Goal: Task Accomplishment & Management: Use online tool/utility

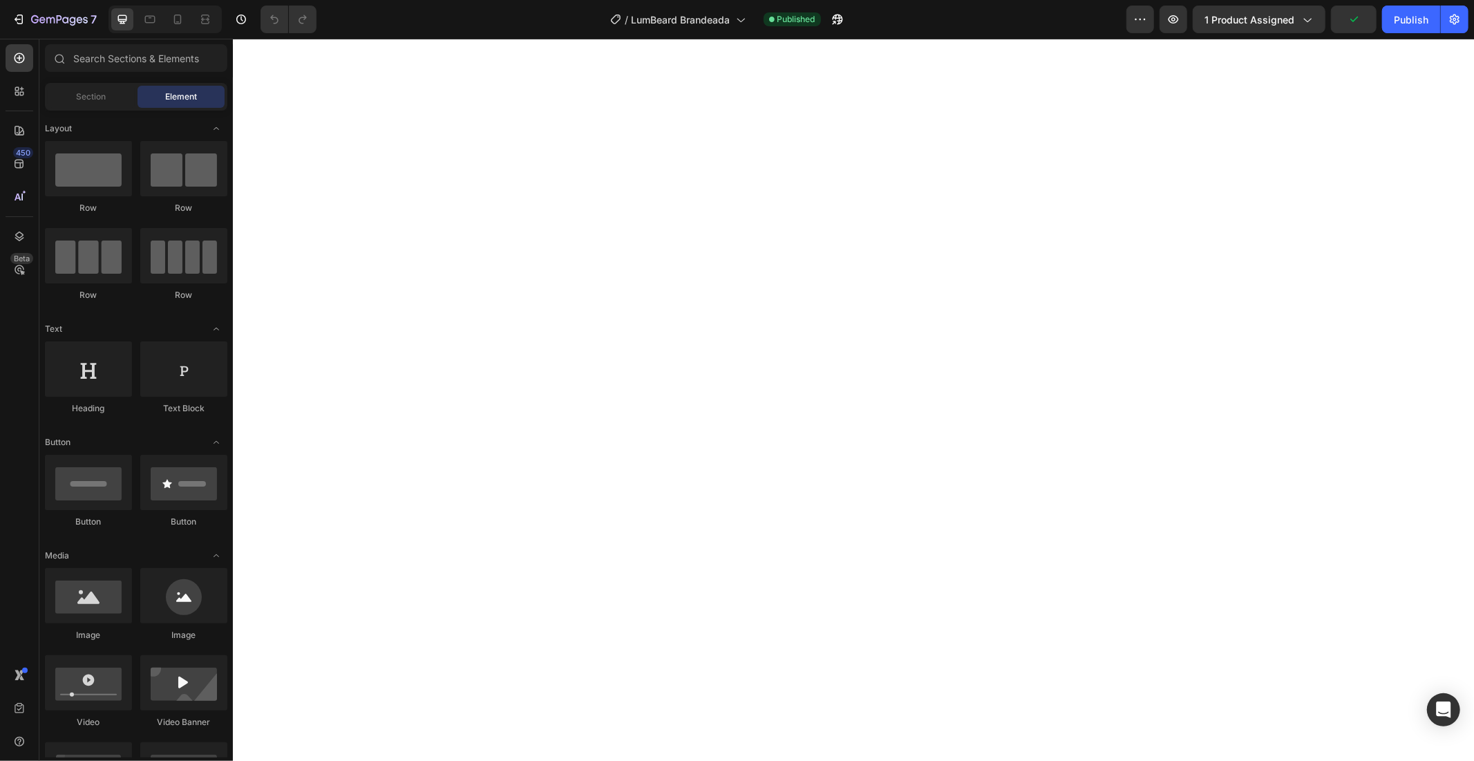
scroll to position [634, 0]
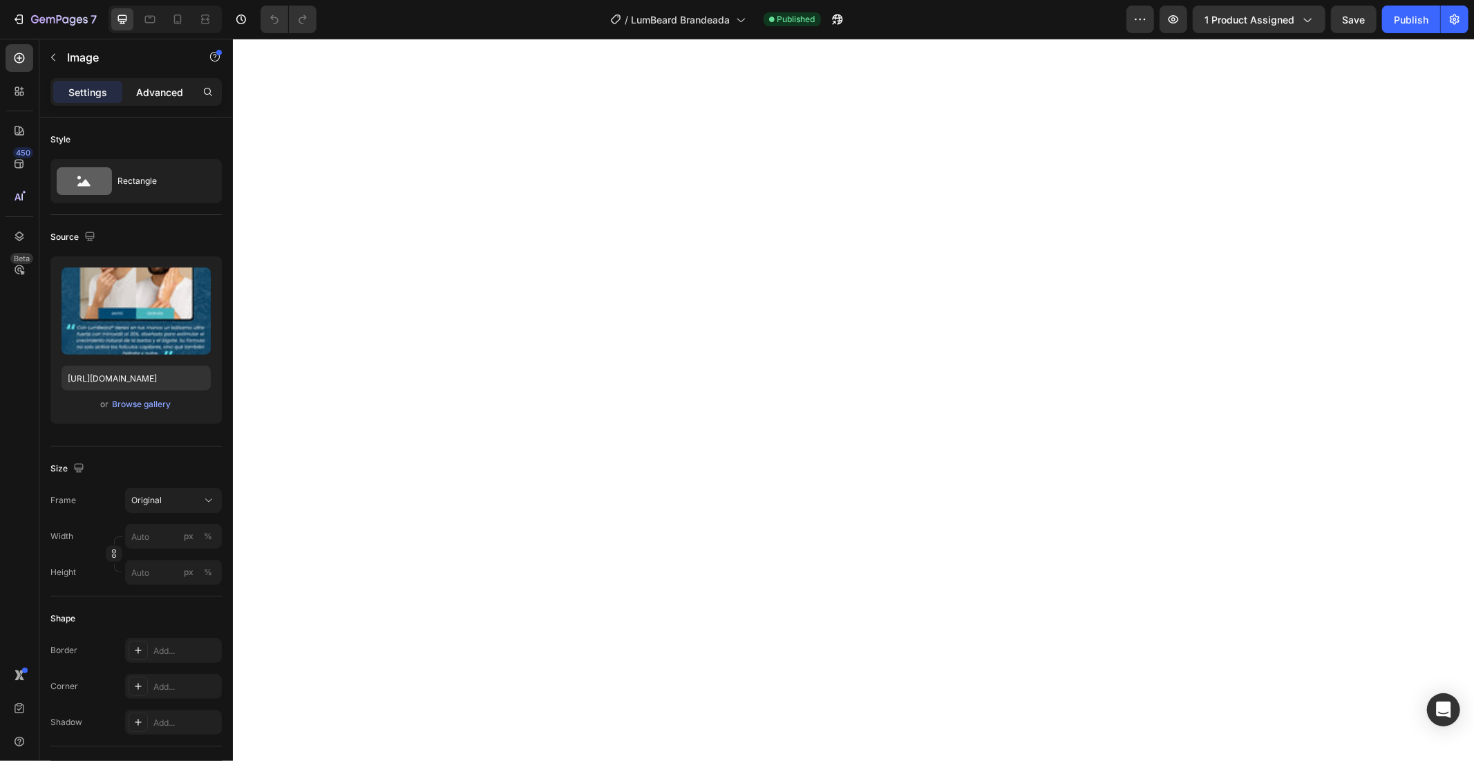
click at [144, 95] on p "Advanced" at bounding box center [159, 92] width 47 height 15
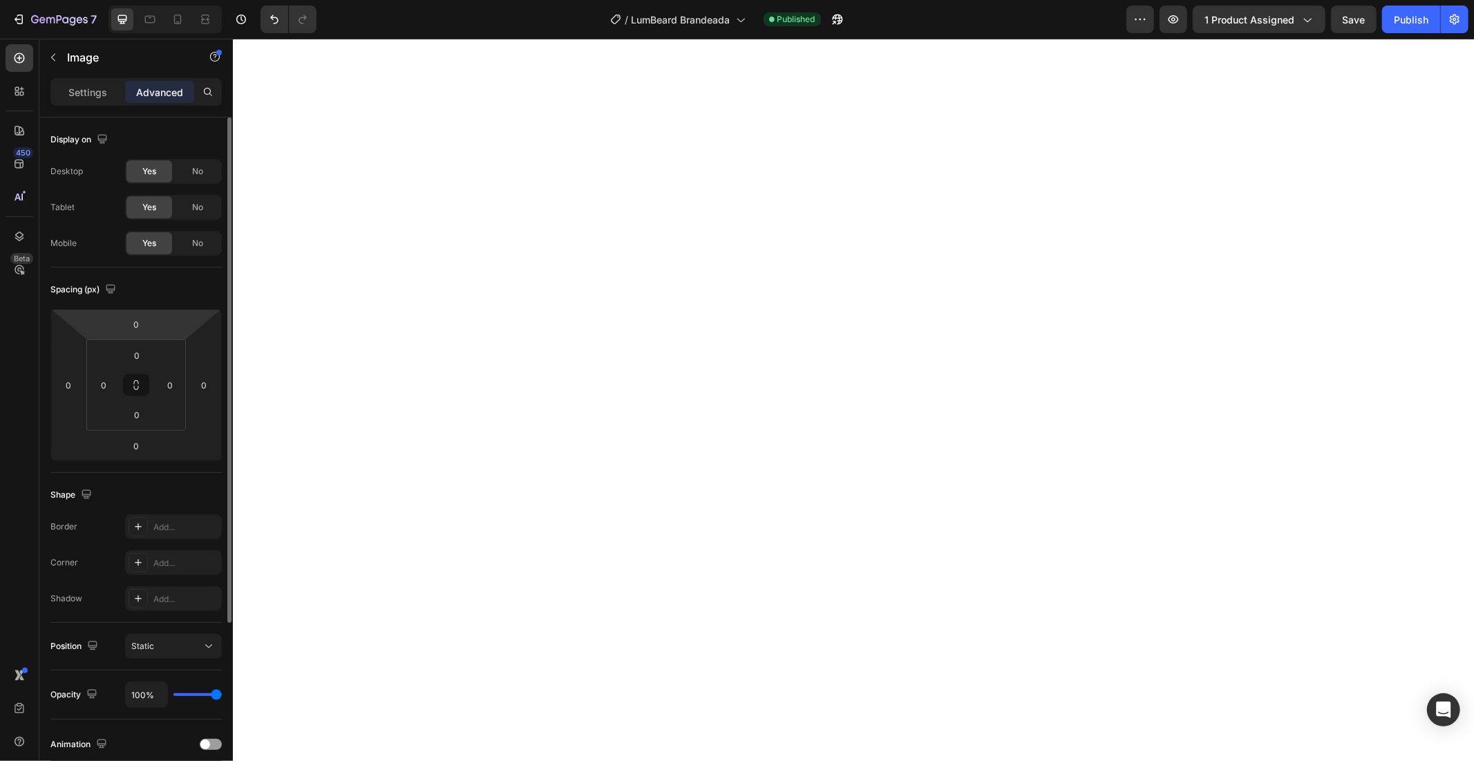
drag, startPoint x: 153, startPoint y: 328, endPoint x: 154, endPoint y: 314, distance: 14.6
click at [154, 314] on div "0 0 0 0" at bounding box center [135, 385] width 171 height 152
click at [145, 323] on input "0" at bounding box center [136, 324] width 28 height 21
type input "0"
type input "00"
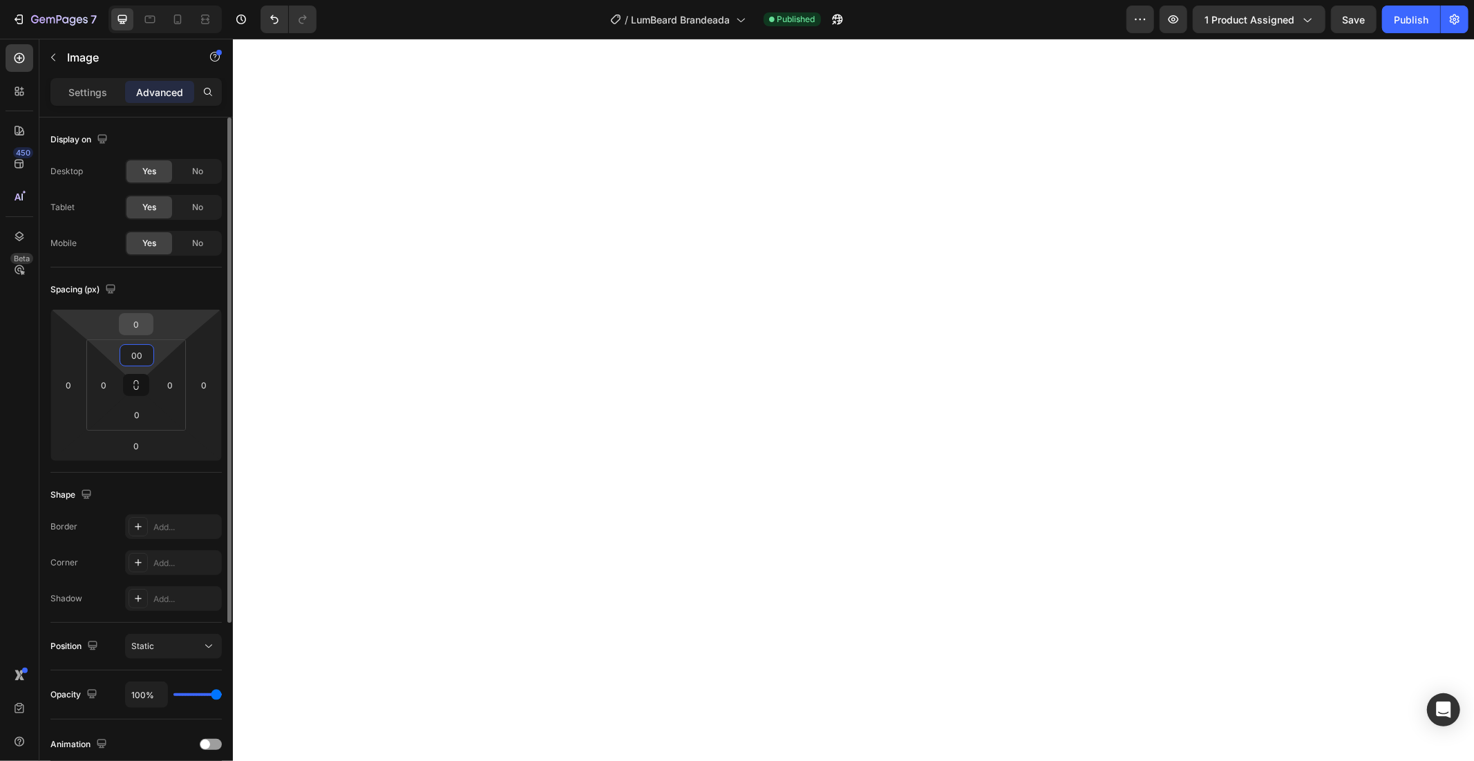
click at [146, 327] on input "0" at bounding box center [136, 324] width 28 height 21
click at [112, 0] on html "7 Version history / LumBeard Brandeada Published Preview 1 product assigned Sav…" at bounding box center [737, 0] width 1474 height 0
click at [161, 0] on html "7 Version history / LumBeard Brandeada Published Preview 1 product assigned Sav…" at bounding box center [737, 0] width 1474 height 0
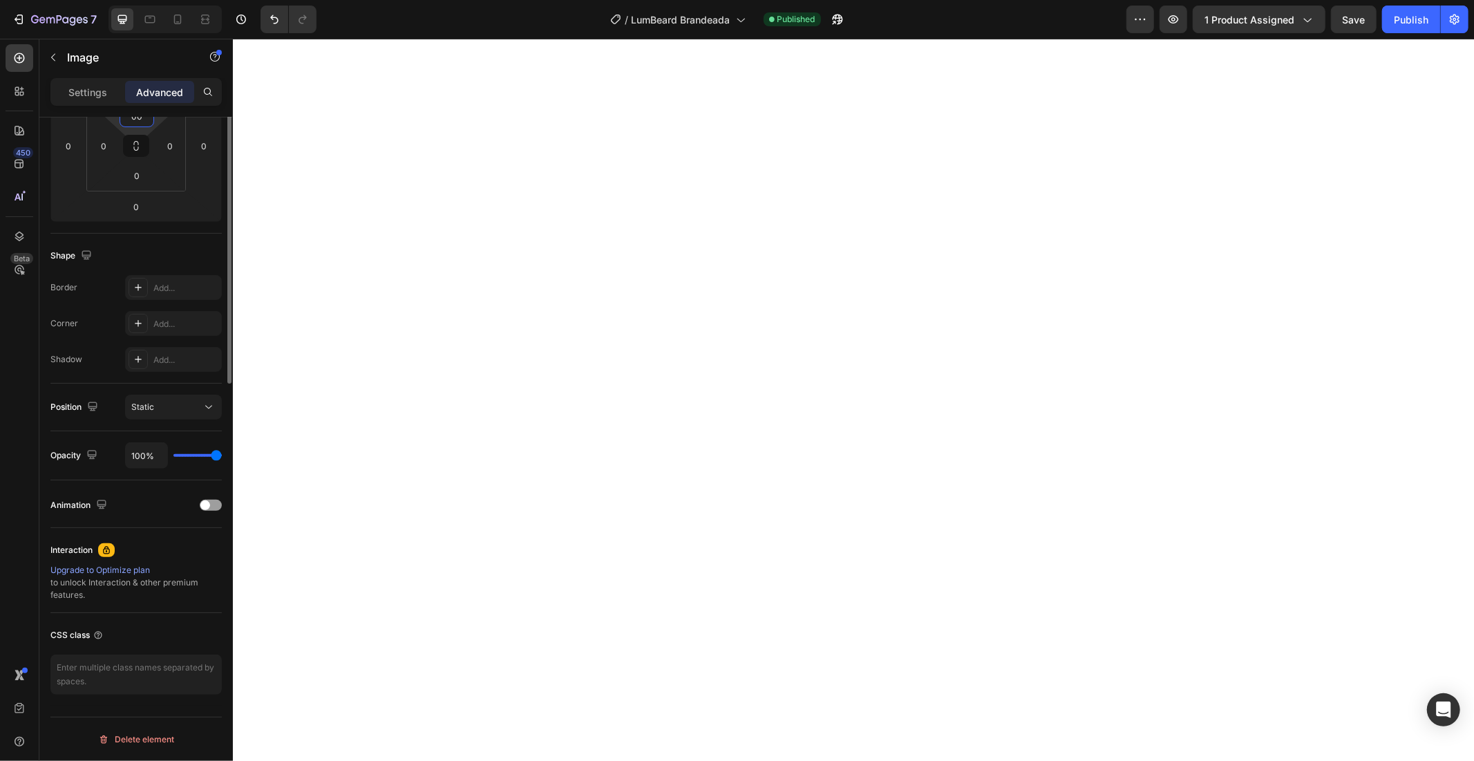
click at [169, 319] on div "Add..." at bounding box center [185, 324] width 65 height 12
click at [164, 91] on p "Advanced" at bounding box center [159, 92] width 47 height 15
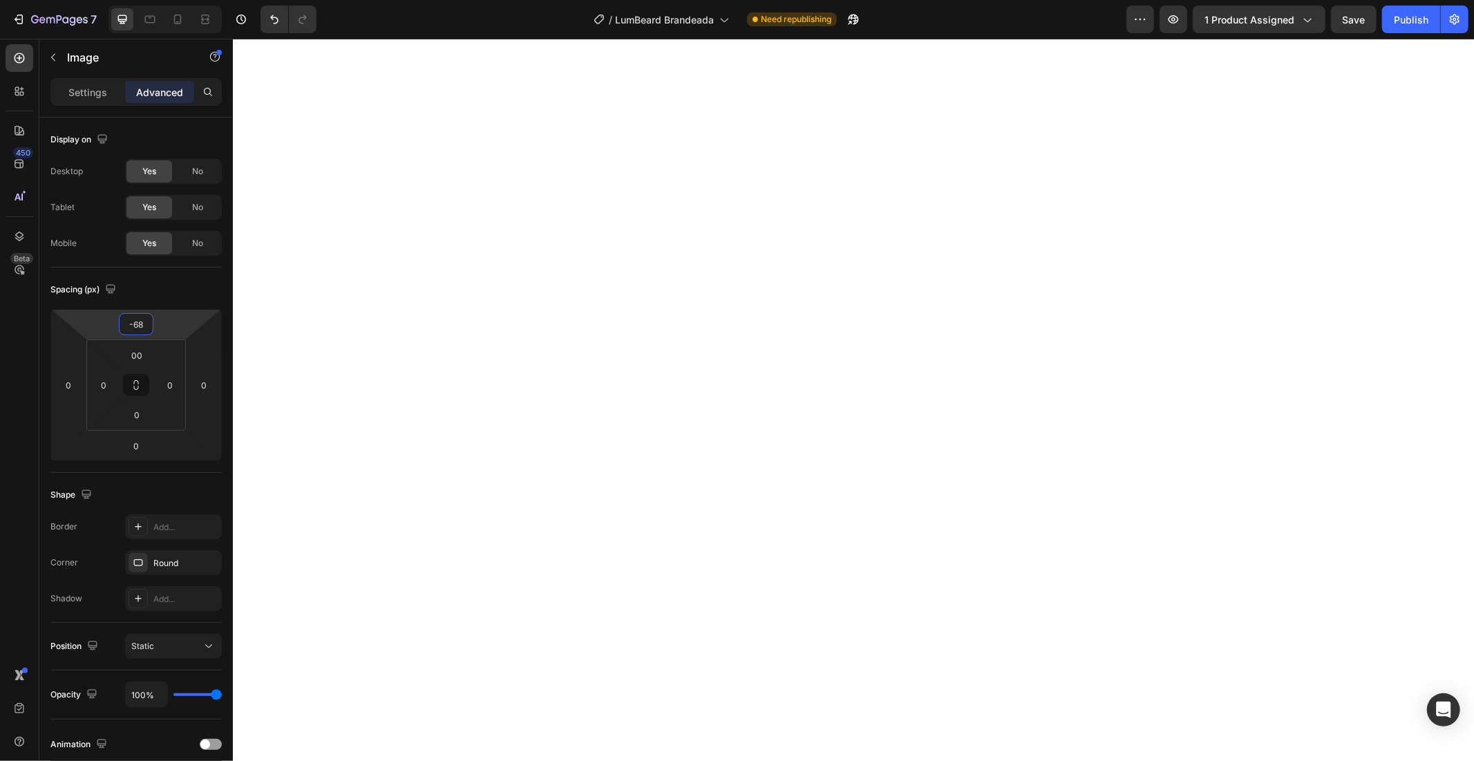
type input "-66"
drag, startPoint x: 167, startPoint y: 328, endPoint x: 181, endPoint y: 354, distance: 29.4
click at [181, 0] on html "7 Version history / LumBeard Brandeada Need republishing Preview 1 product assi…" at bounding box center [737, 0] width 1474 height 0
click at [182, 15] on icon at bounding box center [178, 19] width 14 height 14
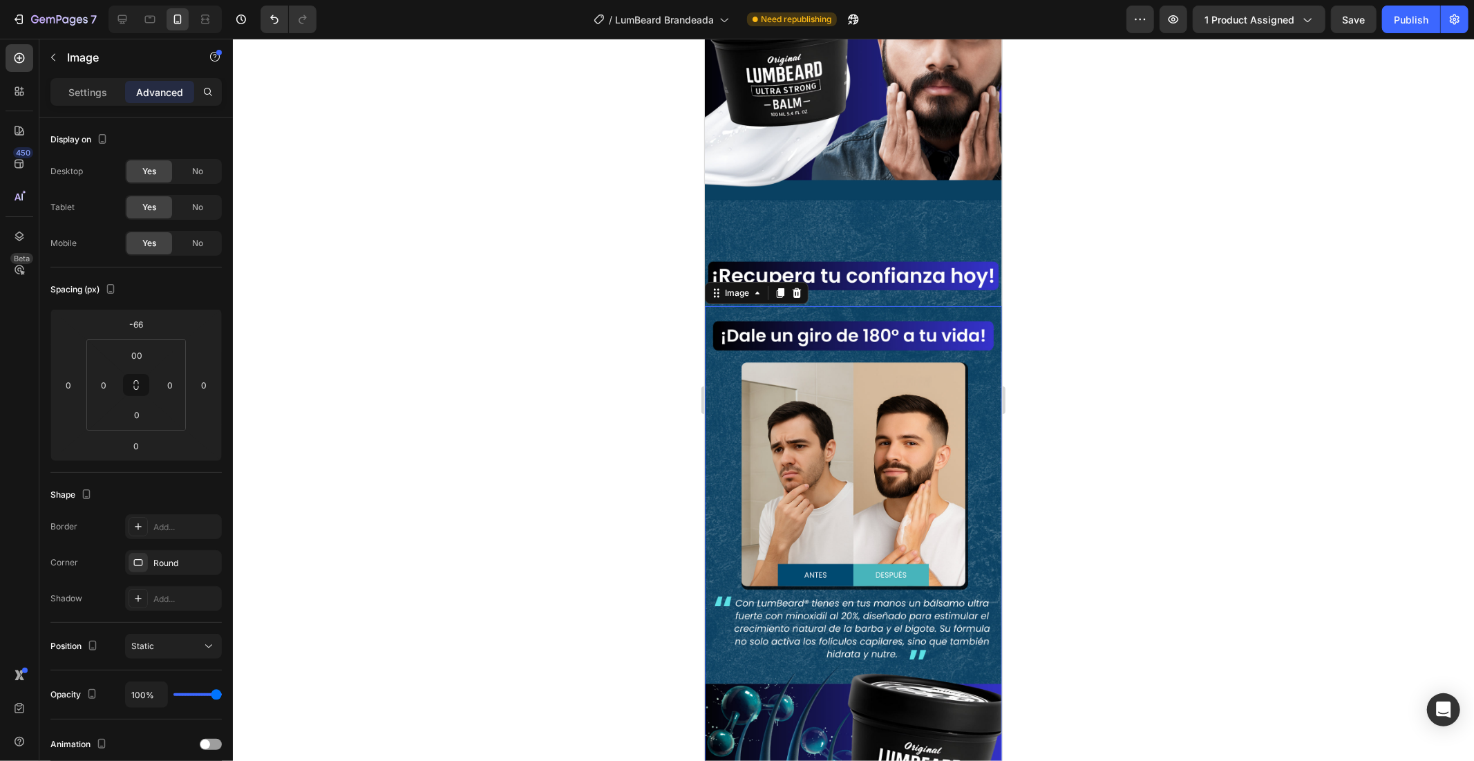
scroll to position [347, 0]
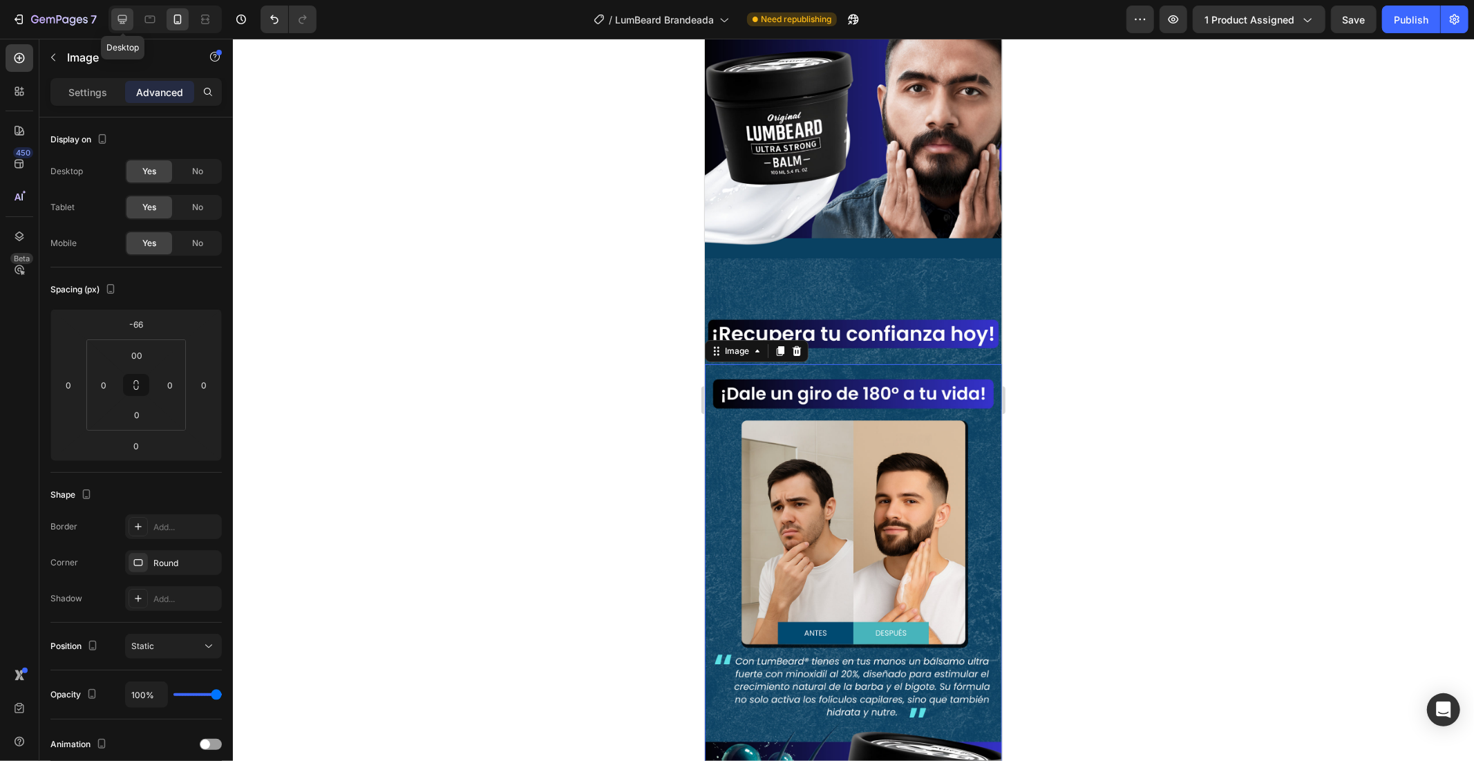
click at [127, 18] on icon at bounding box center [122, 19] width 14 height 14
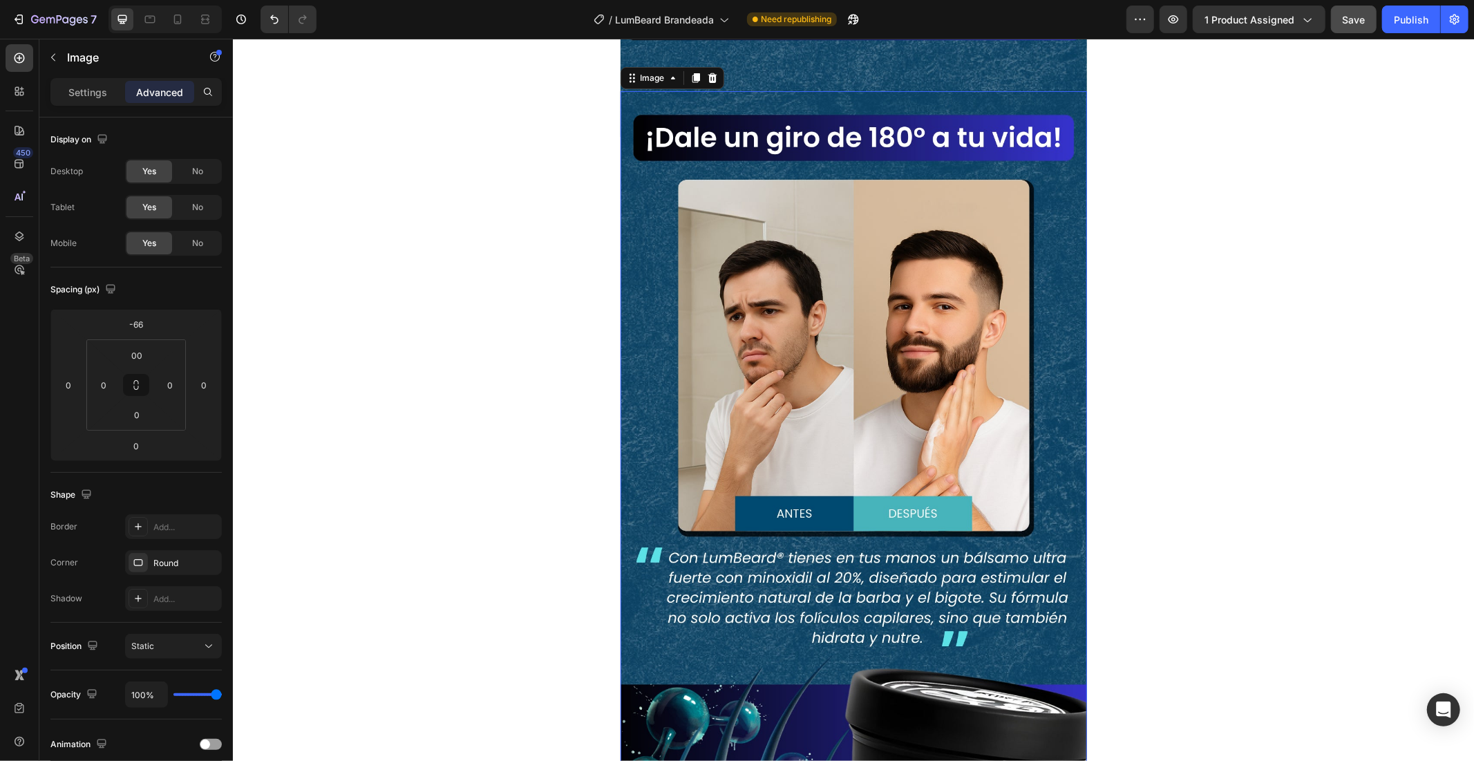
scroll to position [925, 0]
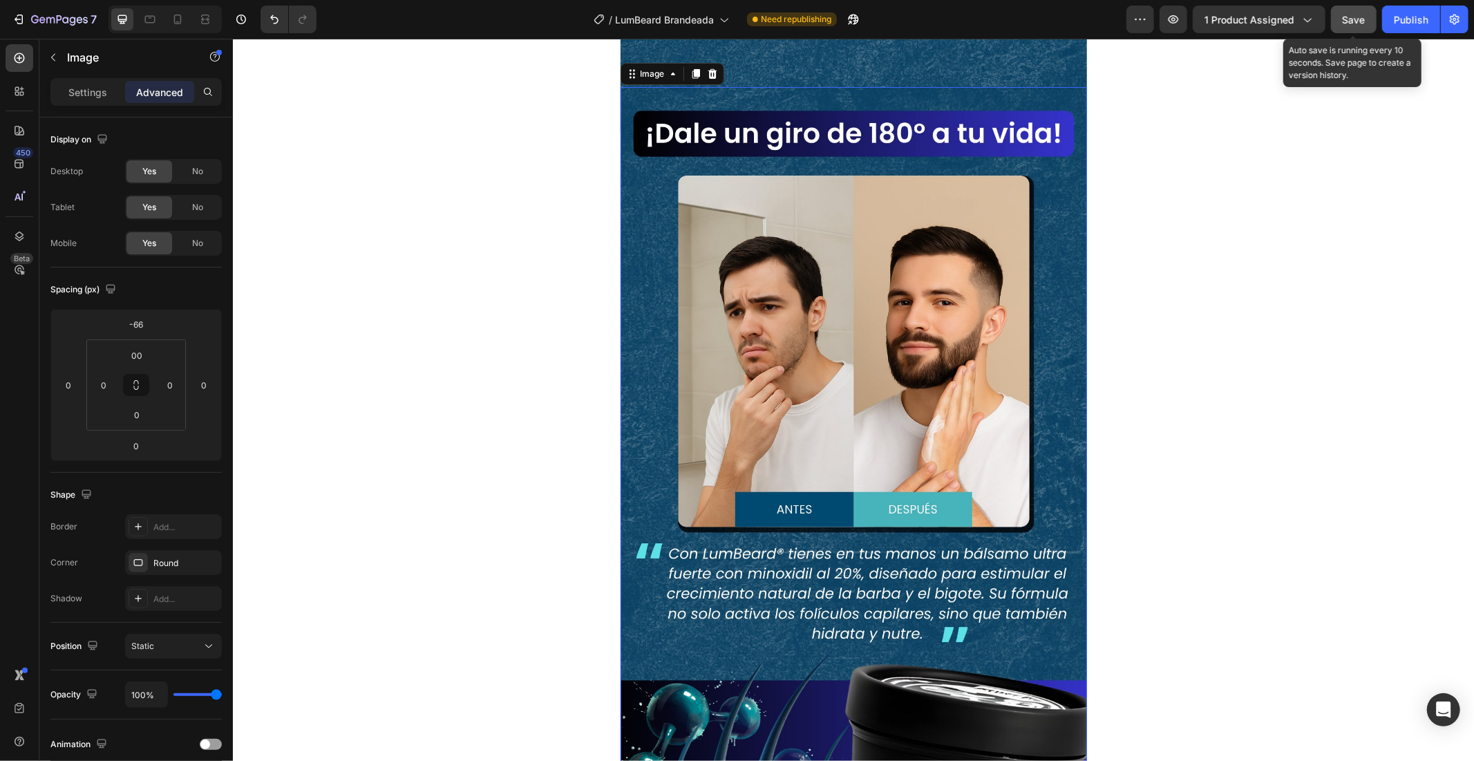
click at [1364, 25] on div "Save" at bounding box center [1354, 19] width 23 height 15
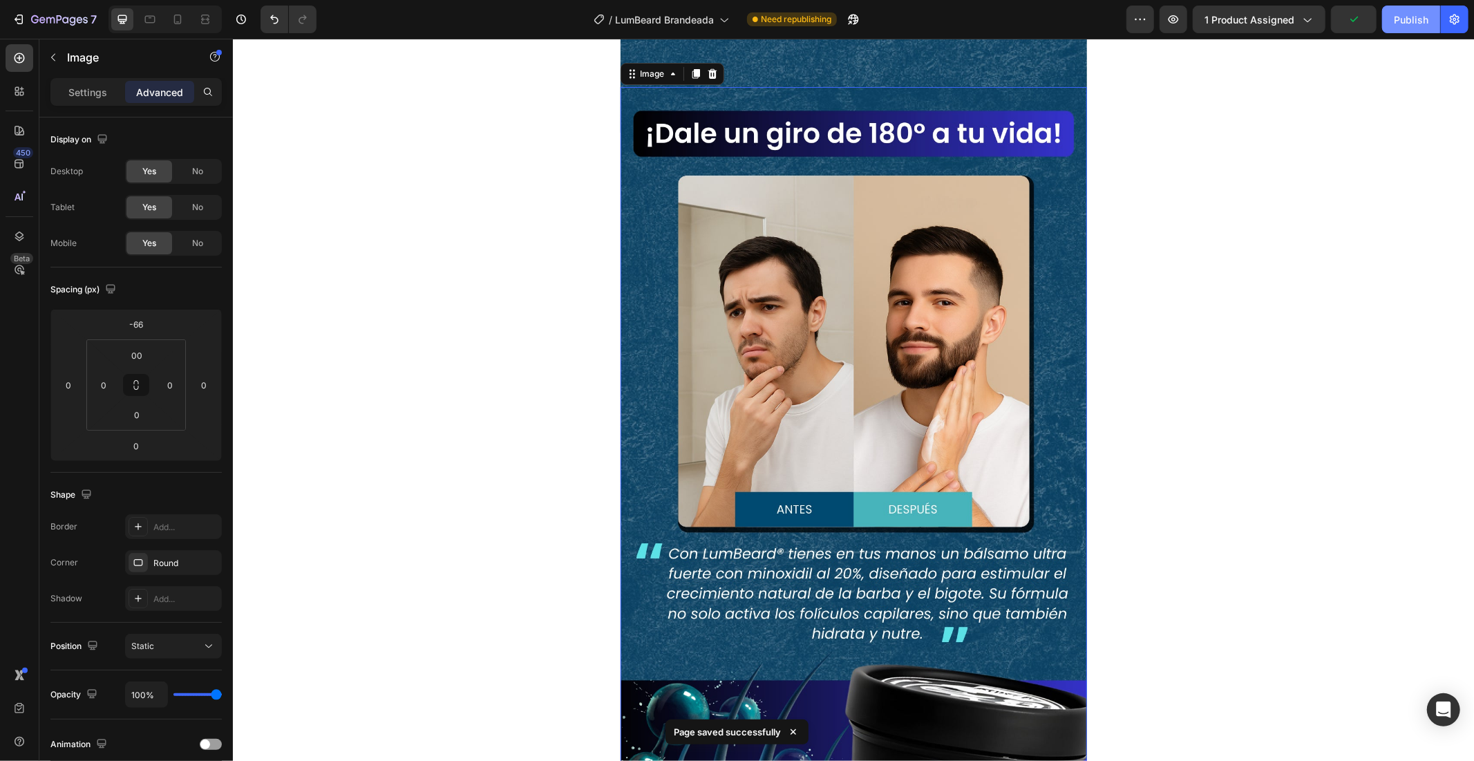
click at [1427, 16] on div "Publish" at bounding box center [1411, 19] width 35 height 15
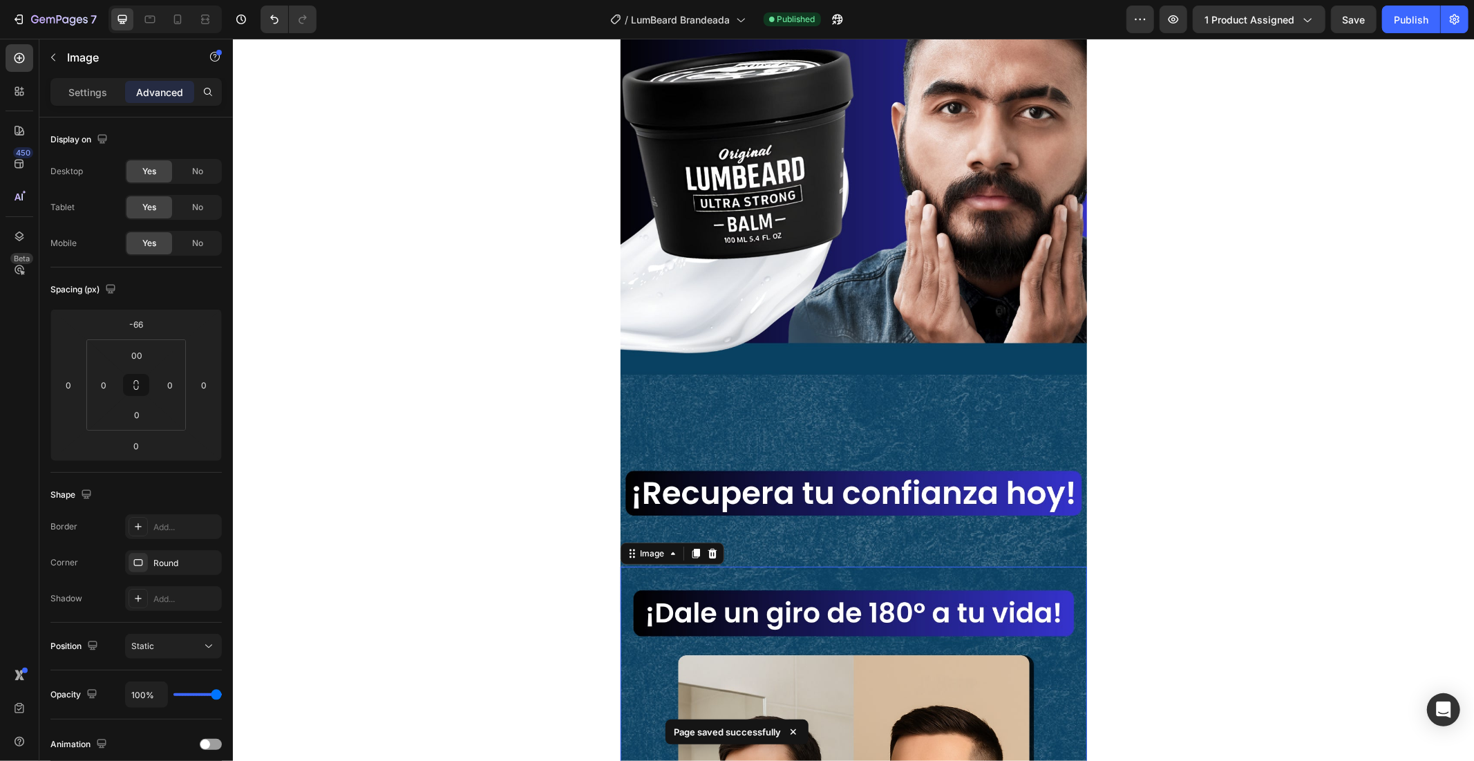
scroll to position [413, 0]
